Goal: Information Seeking & Learning: Learn about a topic

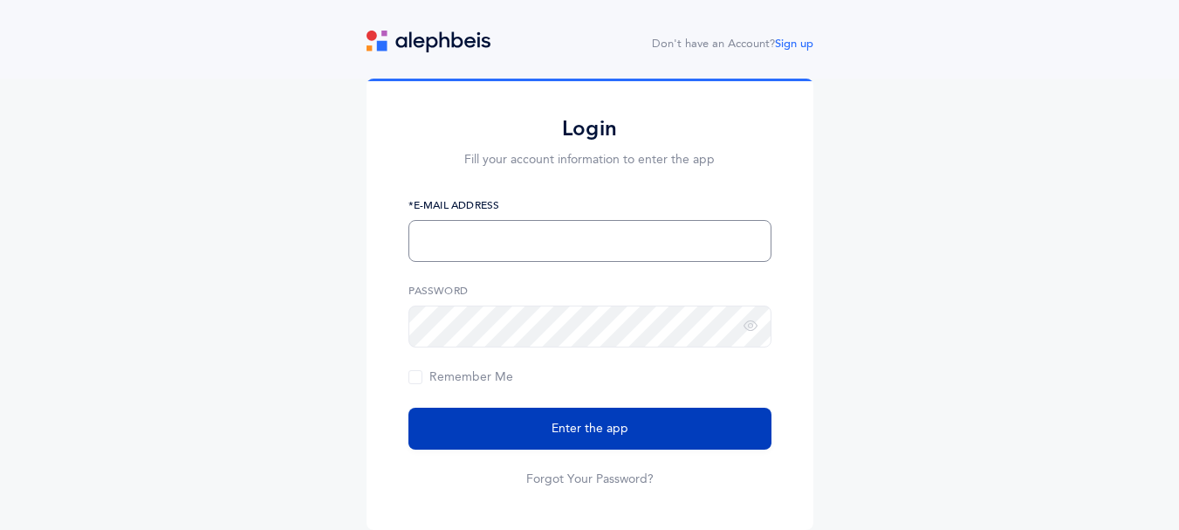
type input "[EMAIL_ADDRESS][DOMAIN_NAME]"
click at [574, 442] on button "Enter the app" at bounding box center [589, 428] width 363 height 42
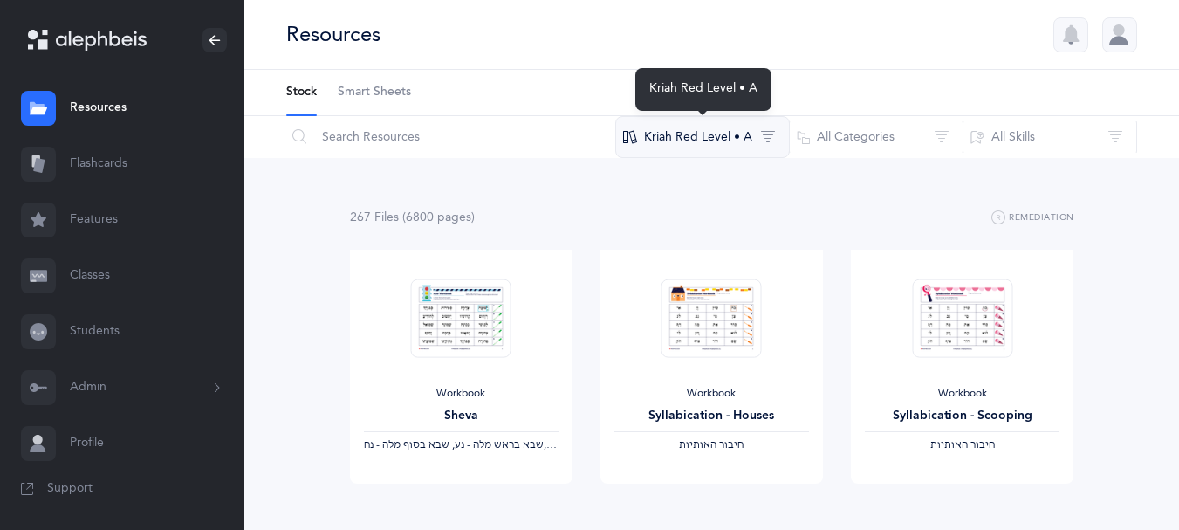
click at [726, 140] on button "Kriah Red Level • A" at bounding box center [702, 137] width 174 height 42
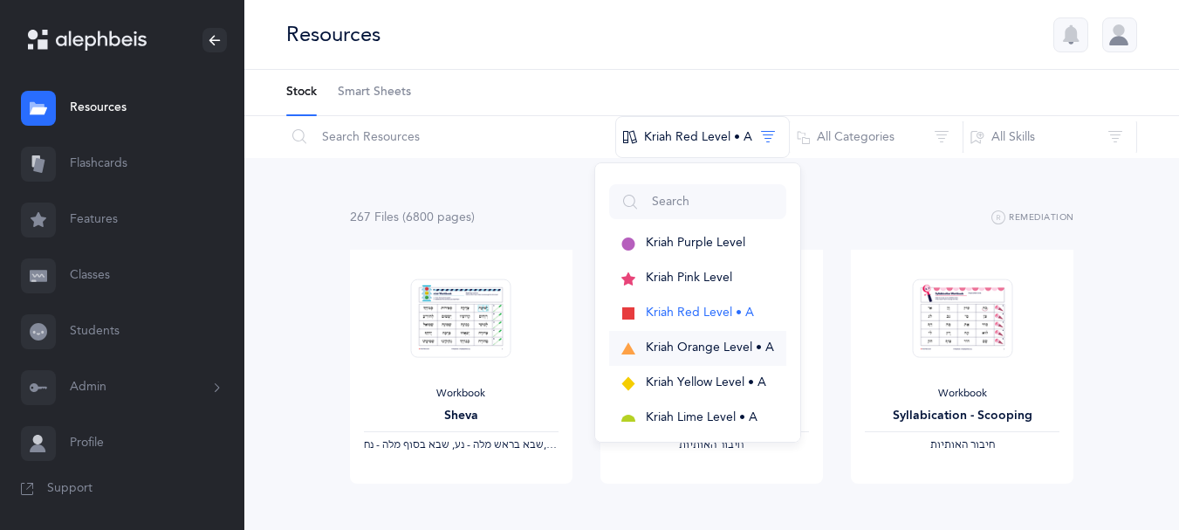
click at [686, 340] on span "Kriah Orange Level • A" at bounding box center [710, 347] width 128 height 14
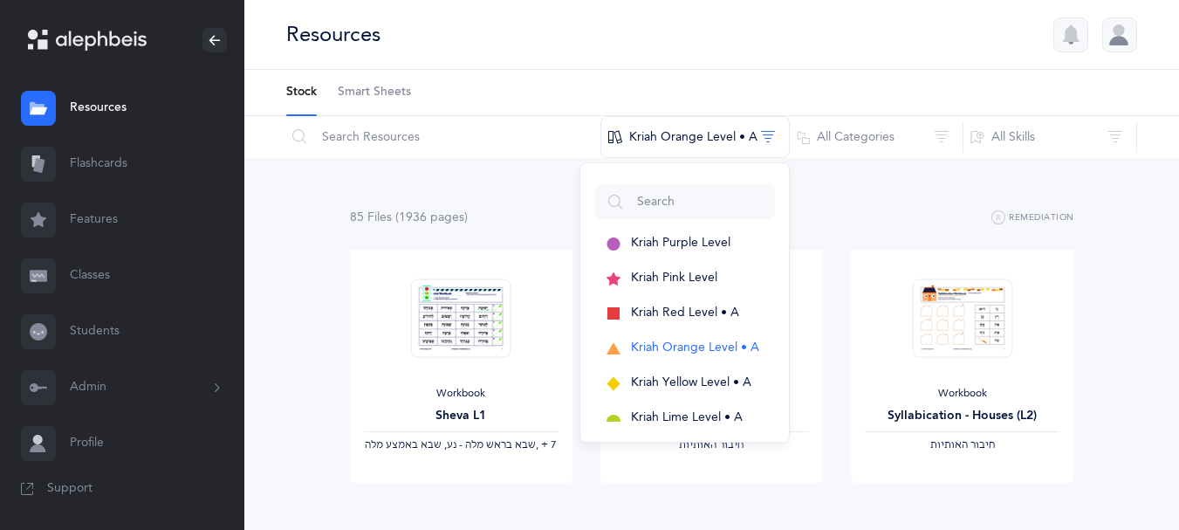
click at [124, 168] on link "Flashcards" at bounding box center [122, 164] width 244 height 56
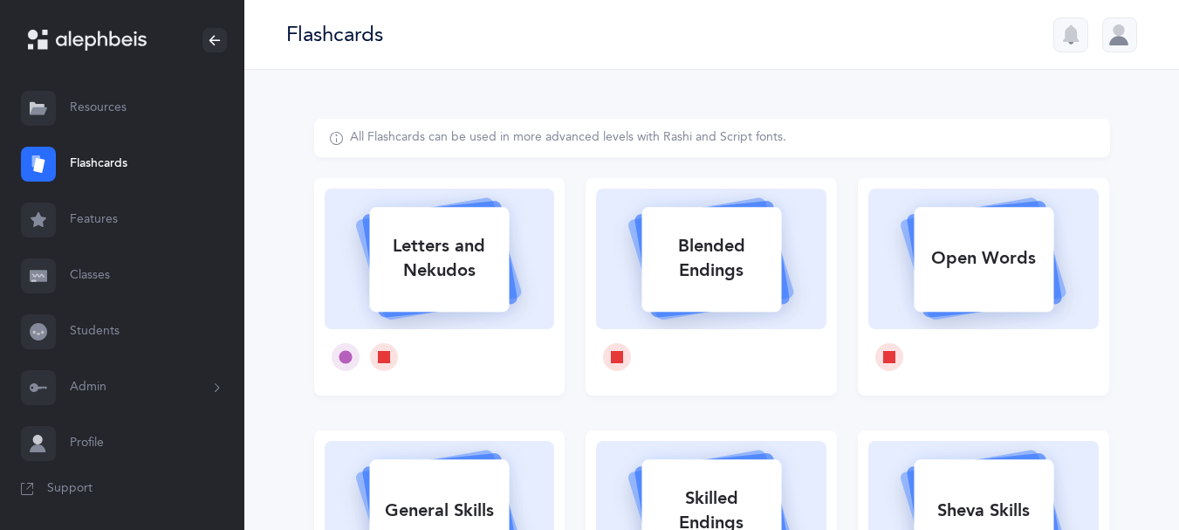
click at [477, 269] on div "Letters and Nekudos" at bounding box center [439, 258] width 140 height 70
select select
select select "single"
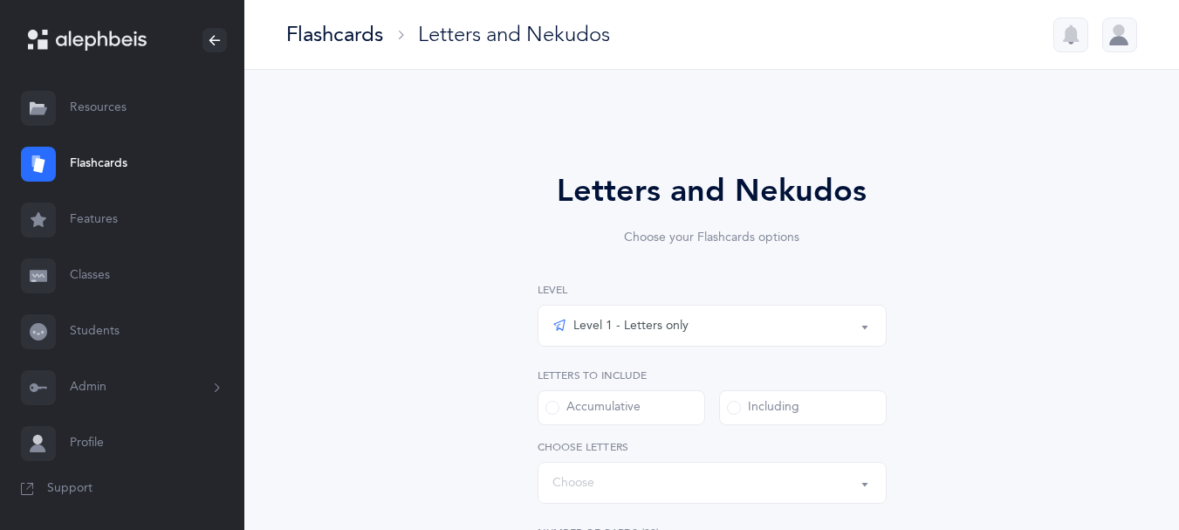
select select "27"
